Goal: Task Accomplishment & Management: Use online tool/utility

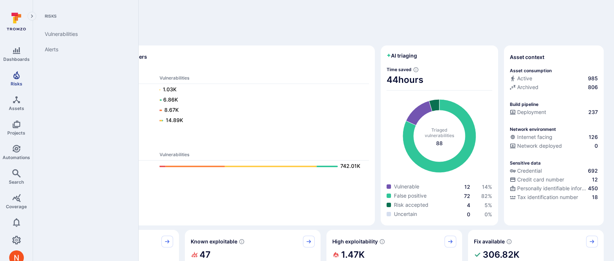
click at [20, 77] on icon "Risks" at bounding box center [16, 75] width 9 height 9
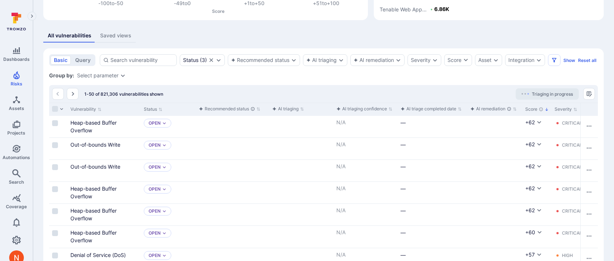
scroll to position [78, 0]
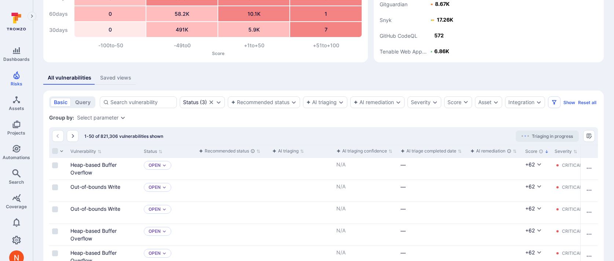
click at [520, 101] on div "Integration" at bounding box center [521, 102] width 26 height 6
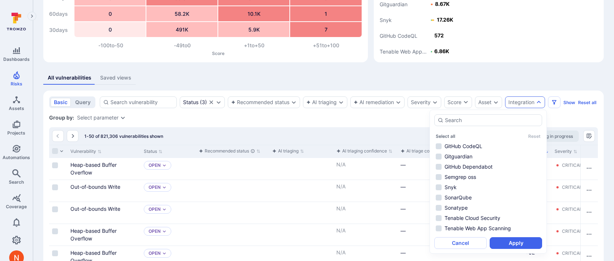
click at [488, 151] on ul "GitHub CodeQL Gitguardian GitHub Dependabot Semgrep oss Snyk SonarQube Sonatype…" at bounding box center [488, 187] width 108 height 91
click at [487, 167] on li "GitHub Dependabot" at bounding box center [488, 166] width 108 height 9
click at [487, 146] on li "GitHub CodeQL" at bounding box center [488, 146] width 108 height 9
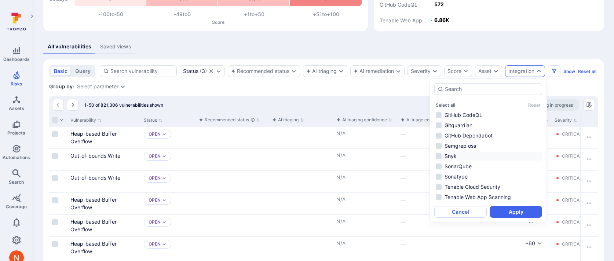
scroll to position [131, 0]
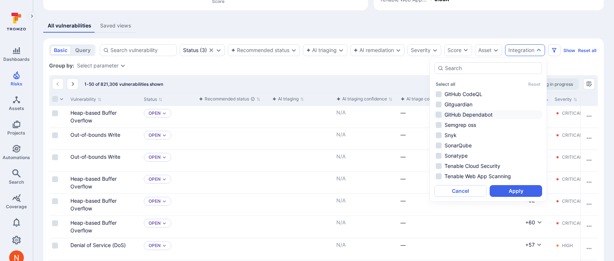
drag, startPoint x: 499, startPoint y: 187, endPoint x: 486, endPoint y: 111, distance: 77.4
click at [486, 111] on div "Select all Reset GitHub CodeQL Gitguardian GitHub Dependabot Semgrep oss Snyk S…" at bounding box center [488, 129] width 108 height 135
click at [486, 92] on li "GitHub CodeQL" at bounding box center [488, 94] width 108 height 9
click at [486, 113] on li "GitHub Dependabot" at bounding box center [488, 114] width 108 height 9
click at [508, 191] on button "Apply" at bounding box center [515, 191] width 52 height 12
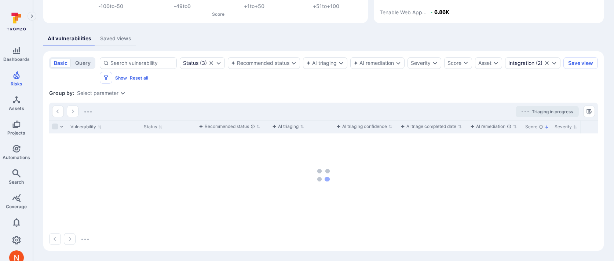
scroll to position [118, 0]
click at [210, 62] on icon "Clear selection" at bounding box center [211, 63] width 4 height 4
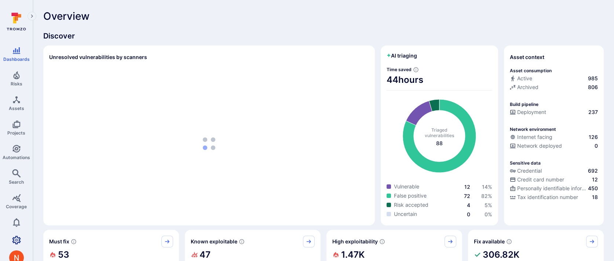
click at [11, 239] on link "Settings" at bounding box center [16, 240] width 33 height 15
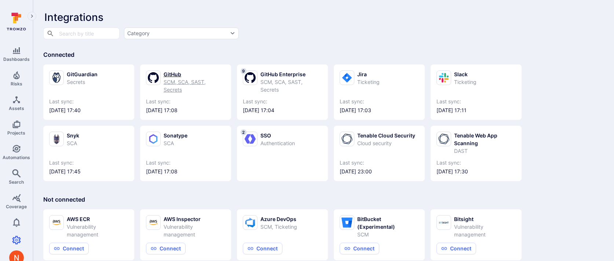
click at [173, 86] on div "SCM, SCA, SAST, Secrets" at bounding box center [195, 85] width 62 height 15
